Goal: Transaction & Acquisition: Purchase product/service

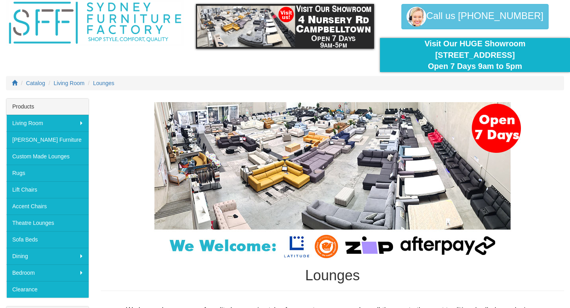
scroll to position [31, 0]
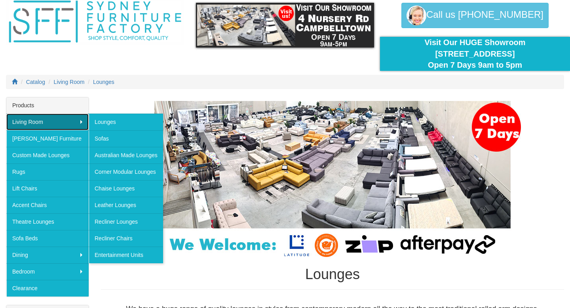
click at [81, 122] on link "Living Room" at bounding box center [47, 122] width 82 height 17
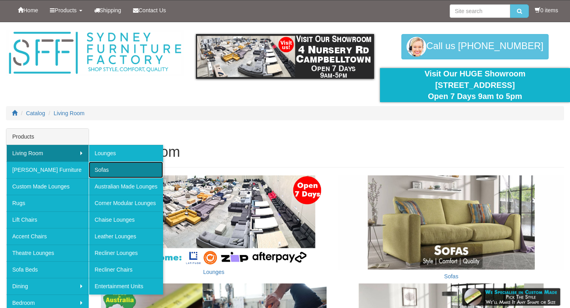
click at [108, 168] on link "Sofas" at bounding box center [126, 170] width 74 height 17
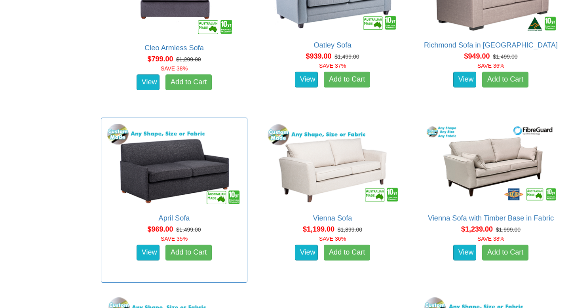
scroll to position [566, 0]
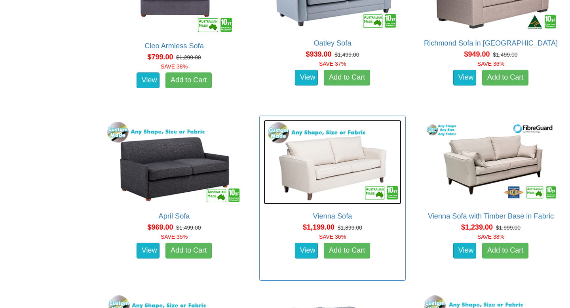
click at [311, 169] on img at bounding box center [333, 162] width 138 height 84
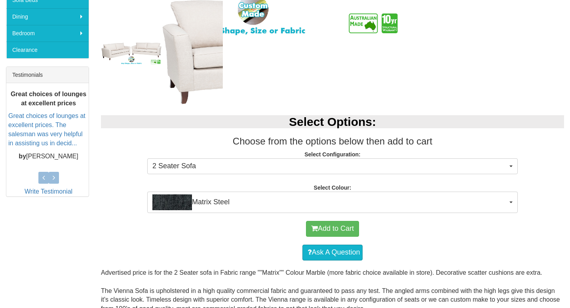
scroll to position [271, 0]
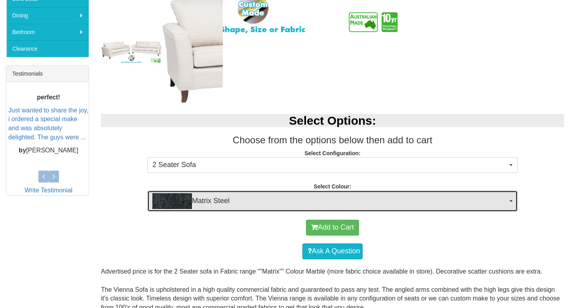
click at [509, 199] on button "Matrix Steel" at bounding box center [332, 201] width 371 height 21
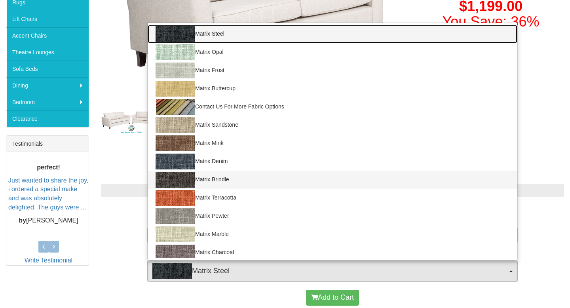
scroll to position [175, 0]
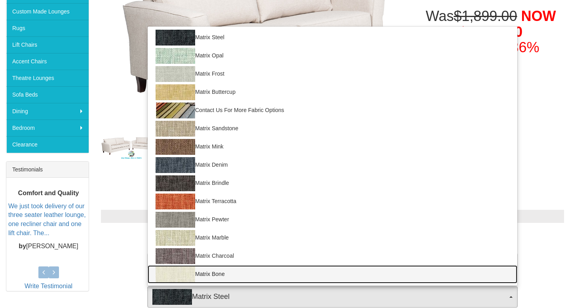
click at [181, 278] on img at bounding box center [176, 275] width 40 height 16
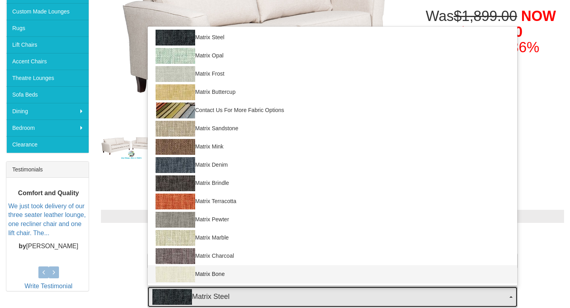
select select "885"
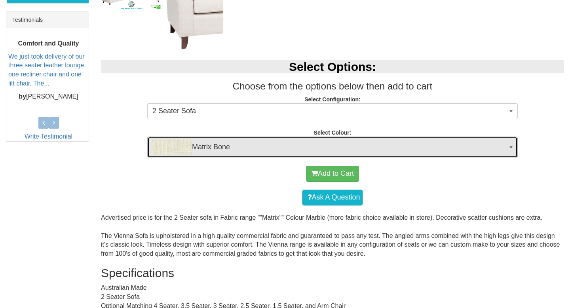
scroll to position [326, 0]
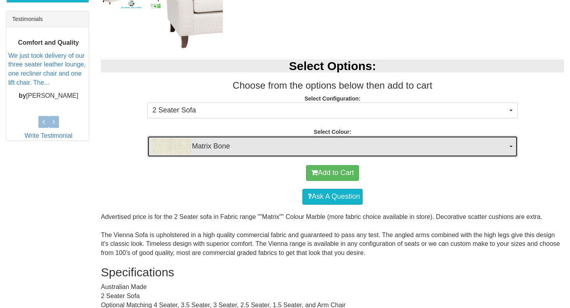
click at [511, 147] on span "button" at bounding box center [511, 147] width 3 height 2
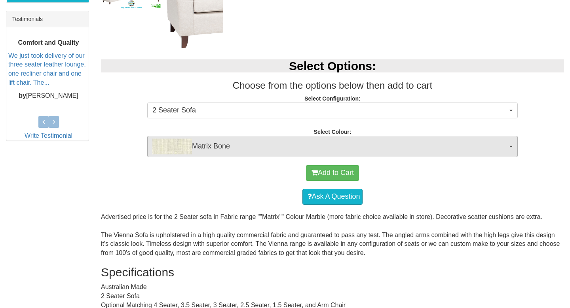
scroll to position [108, 0]
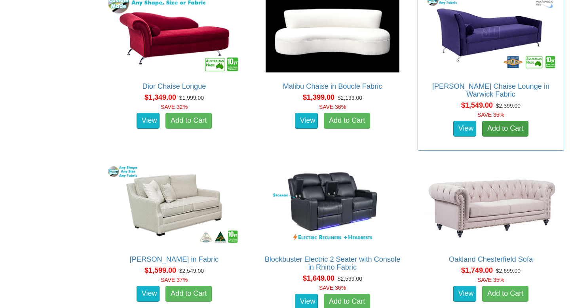
scroll to position [1044, 0]
